Goal: Information Seeking & Learning: Understand process/instructions

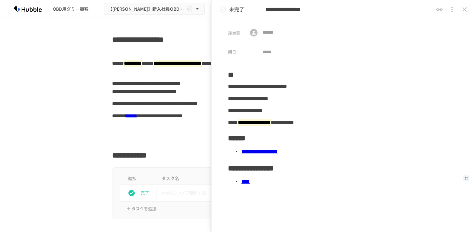
scroll to position [299, 0]
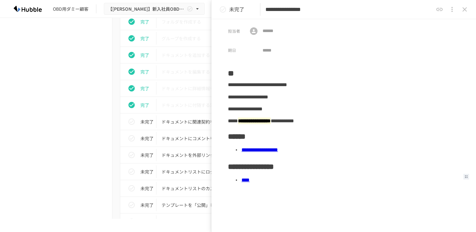
click at [344, 104] on div "**********" at bounding box center [344, 109] width 232 height 12
click at [466, 10] on icon "close drawer" at bounding box center [464, 9] width 4 height 4
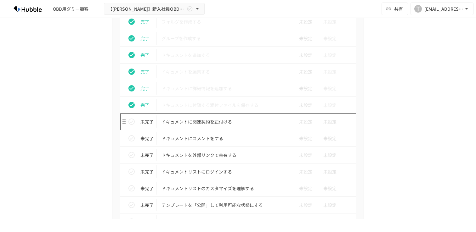
click at [225, 122] on p "ドキュメントに関連契約を紐付ける" at bounding box center [225, 122] width 127 height 8
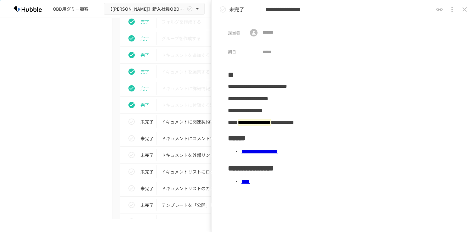
click at [299, 186] on li "****" at bounding box center [350, 182] width 219 height 12
click at [223, 7] on icon "status" at bounding box center [223, 10] width 8 height 8
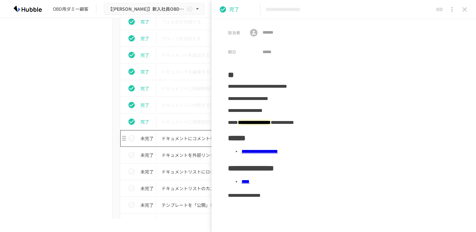
click at [174, 144] on td "ドキュメントにコメントをする" at bounding box center [224, 138] width 137 height 17
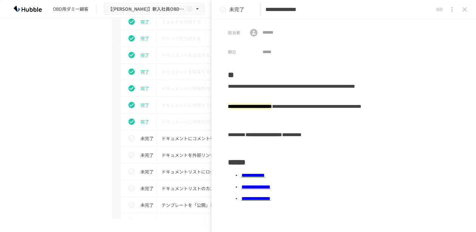
click at [265, 175] on link "**********" at bounding box center [252, 175] width 23 height 5
click at [270, 190] on link "**********" at bounding box center [255, 187] width 29 height 5
click at [223, 11] on icon "status" at bounding box center [223, 10] width 8 height 8
click at [224, 11] on icon "status" at bounding box center [223, 10] width 8 height 8
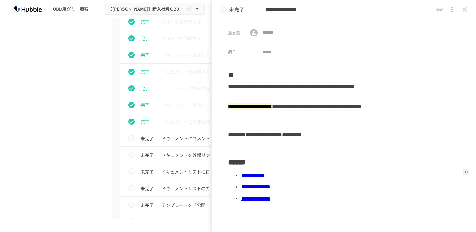
click at [224, 11] on icon "status" at bounding box center [223, 10] width 8 height 8
click at [464, 11] on icon "close drawer" at bounding box center [465, 10] width 8 height 8
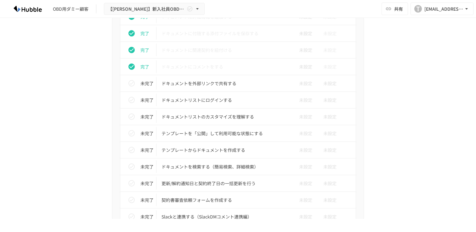
scroll to position [372, 0]
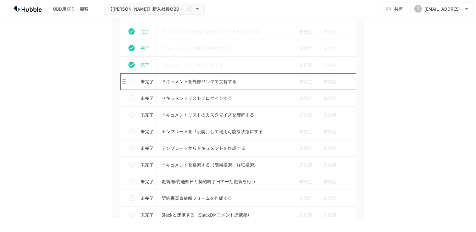
click at [214, 81] on p "ドキュメントを外部リンクで共有する" at bounding box center [225, 82] width 127 height 8
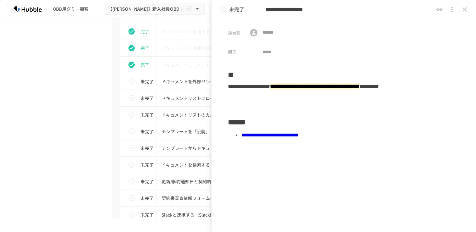
click at [299, 135] on link "**********" at bounding box center [269, 135] width 57 height 5
click at [223, 10] on icon "status" at bounding box center [223, 9] width 6 height 6
click at [468, 11] on icon "close drawer" at bounding box center [465, 10] width 8 height 8
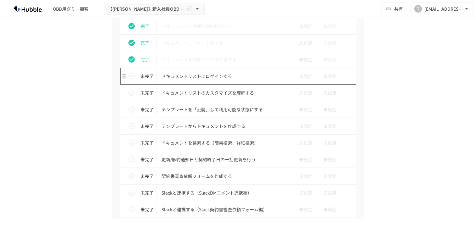
scroll to position [392, 0]
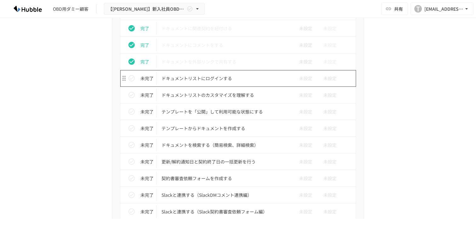
click at [191, 82] on p "ドキュメントリストにログインする" at bounding box center [225, 79] width 127 height 8
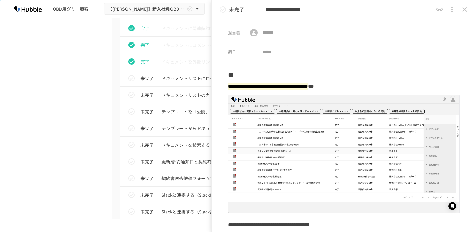
click at [224, 10] on icon "status" at bounding box center [223, 10] width 8 height 8
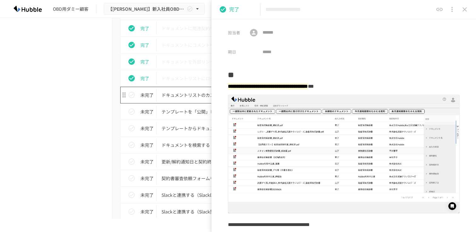
click at [178, 94] on p "ドキュメントリストのカスタマイズを理解する" at bounding box center [225, 95] width 127 height 8
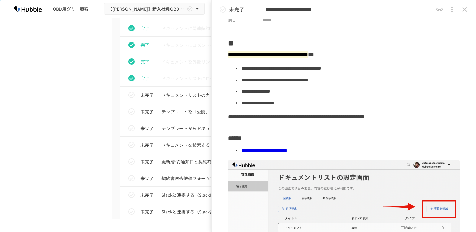
scroll to position [21, 0]
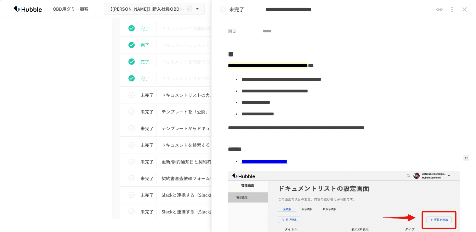
click at [287, 161] on link "**********" at bounding box center [264, 161] width 46 height 5
click at [464, 9] on icon "close drawer" at bounding box center [465, 10] width 8 height 8
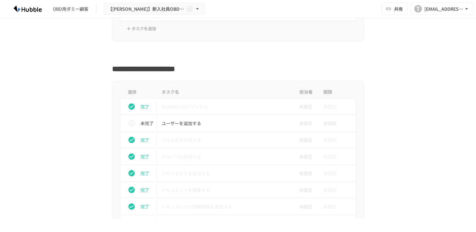
scroll to position [189, 0]
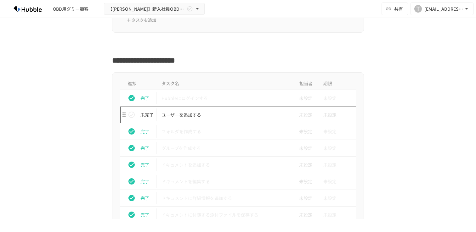
click at [173, 112] on p "ユーザーを追加する" at bounding box center [225, 115] width 127 height 8
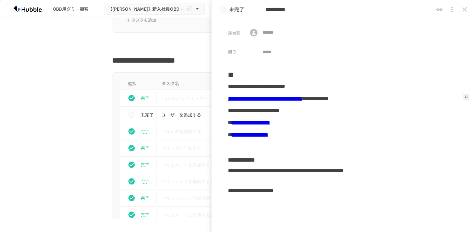
click at [302, 100] on link "**********" at bounding box center [265, 98] width 74 height 5
click at [463, 11] on icon "close drawer" at bounding box center [464, 9] width 4 height 4
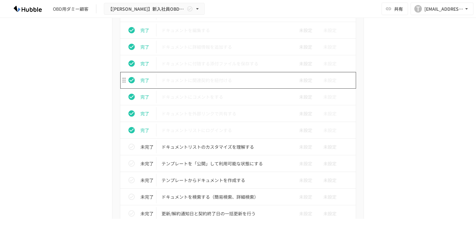
scroll to position [342, 0]
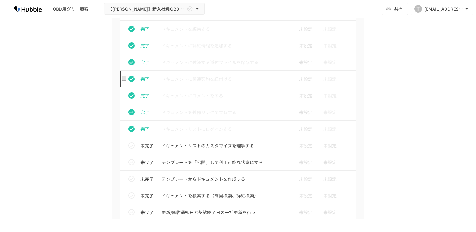
click at [231, 81] on p "ドキュメントに関連契約を紐付ける" at bounding box center [225, 79] width 127 height 8
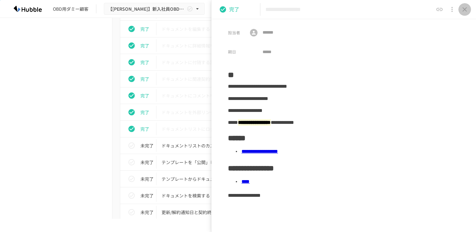
click at [465, 10] on icon "close drawer" at bounding box center [465, 10] width 8 height 8
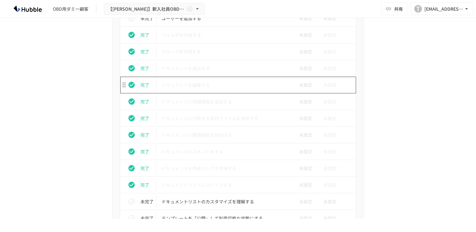
scroll to position [288, 0]
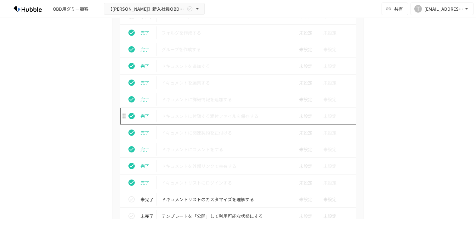
click at [230, 116] on p "ドキュメントに付随する添付ファイルを保存する" at bounding box center [225, 116] width 127 height 8
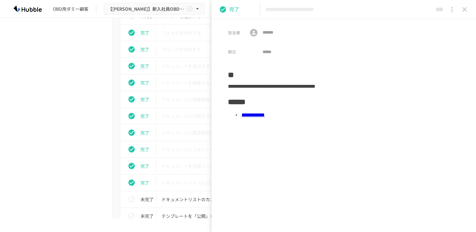
click at [465, 9] on icon "close drawer" at bounding box center [465, 10] width 8 height 8
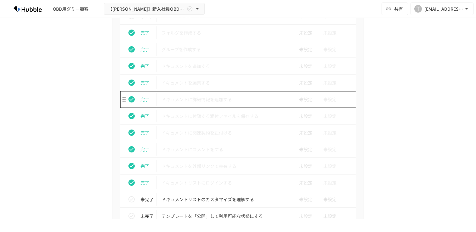
click at [224, 101] on p "ドキュメントに詳細情報を追加する" at bounding box center [225, 100] width 127 height 8
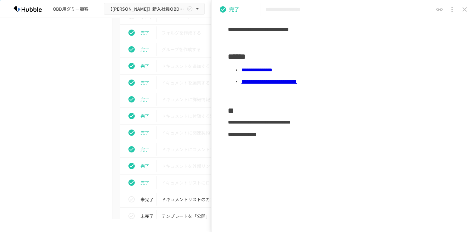
scroll to position [72, 0]
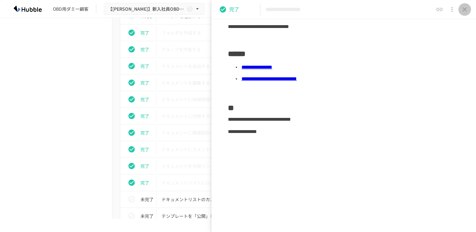
click at [467, 11] on icon "close drawer" at bounding box center [465, 10] width 8 height 8
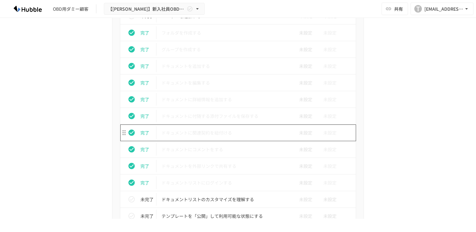
click at [224, 133] on p "ドキュメントに関連契約を紐付ける" at bounding box center [225, 133] width 127 height 8
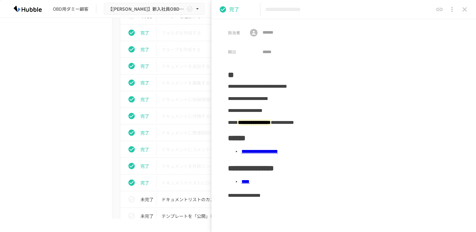
click at [468, 6] on icon "close drawer" at bounding box center [465, 10] width 8 height 8
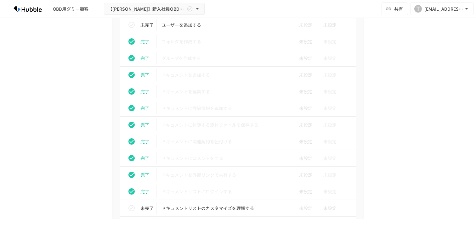
scroll to position [283, 0]
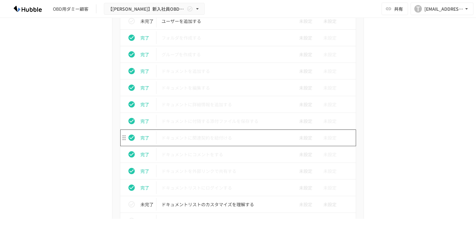
click at [210, 143] on td "ドキュメントに関連契約を紐付ける" at bounding box center [224, 138] width 137 height 17
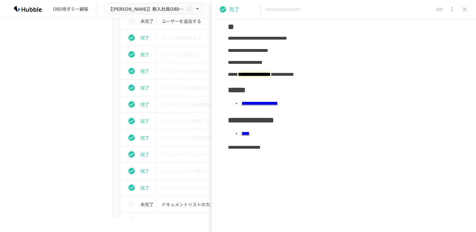
scroll to position [56, 0]
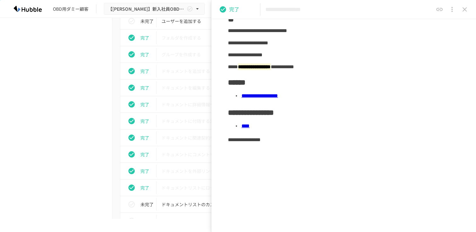
click at [469, 6] on button "close drawer" at bounding box center [464, 9] width 13 height 13
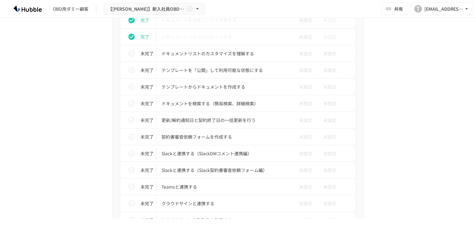
scroll to position [435, 0]
click at [175, 54] on p "ドキュメントリストのカスタマイズを理解する" at bounding box center [225, 53] width 127 height 8
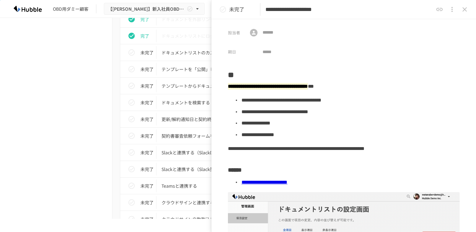
click at [225, 12] on icon "status" at bounding box center [223, 10] width 8 height 8
click at [462, 7] on icon "close drawer" at bounding box center [465, 10] width 8 height 8
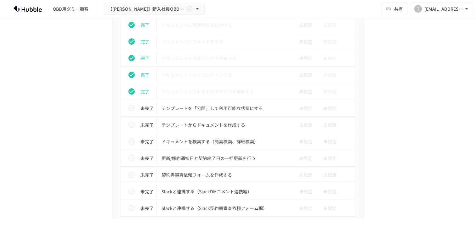
scroll to position [386, 0]
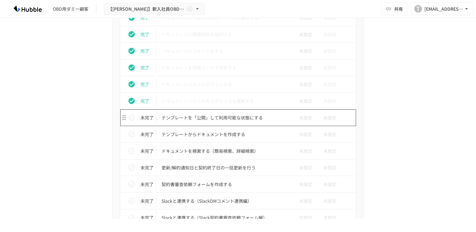
click at [200, 122] on p "テンプレートを「公開」して利用可能な状態にする" at bounding box center [225, 118] width 127 height 8
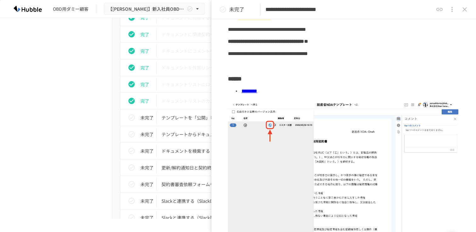
scroll to position [47, 0]
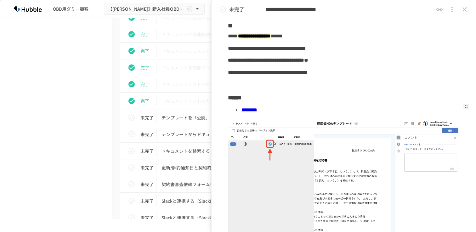
click at [257, 112] on link "********" at bounding box center [249, 110] width 16 height 5
click at [466, 14] on button "close drawer" at bounding box center [464, 9] width 13 height 13
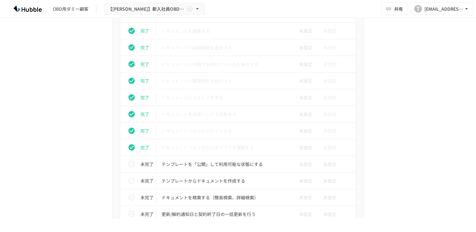
scroll to position [339, 0]
click at [213, 84] on p "ドキュメントに関連契約を紐付ける" at bounding box center [225, 81] width 127 height 8
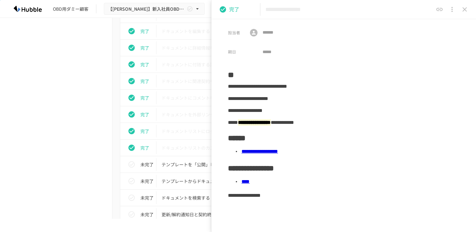
click at [250, 182] on link "****" at bounding box center [245, 181] width 8 height 5
click at [467, 12] on icon "close drawer" at bounding box center [465, 10] width 8 height 8
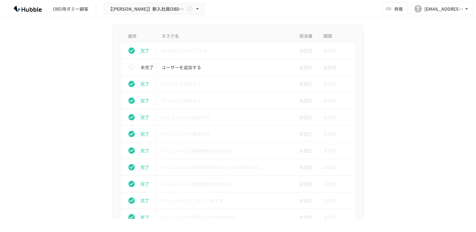
scroll to position [235, 0]
click at [65, 10] on div "OBD用ダミー顧客" at bounding box center [71, 9] width 36 height 7
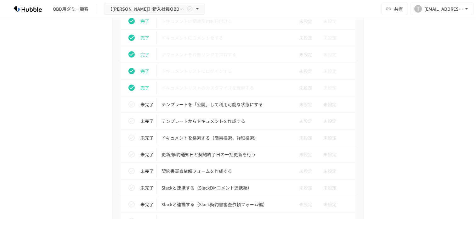
scroll to position [400, 0]
